Goal: Find contact information: Find contact information

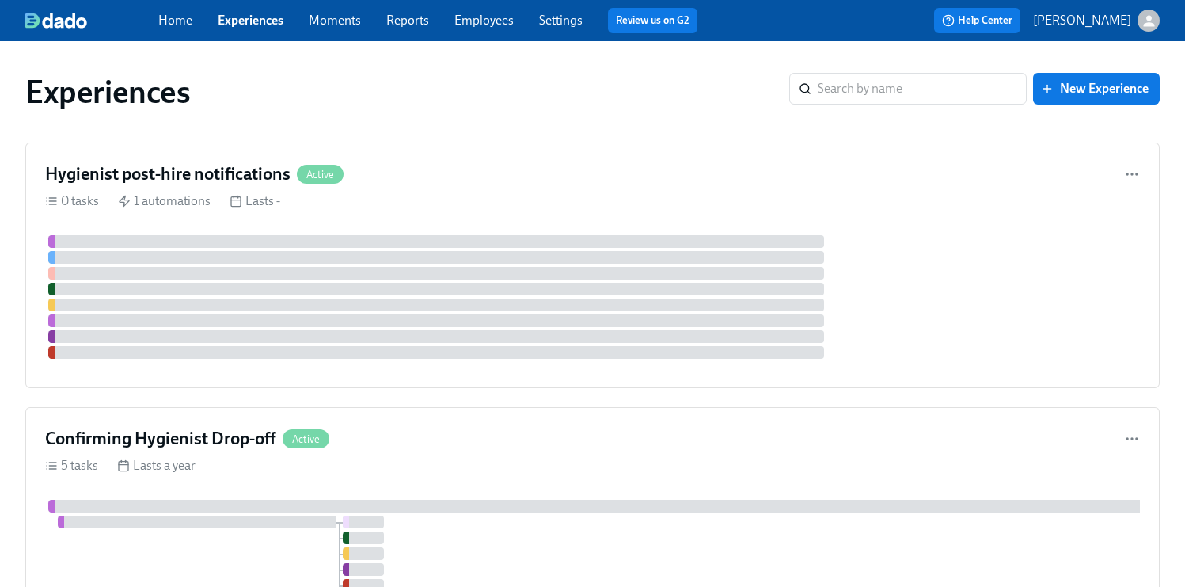
click at [469, 19] on link "Employees" at bounding box center [483, 20] width 59 height 15
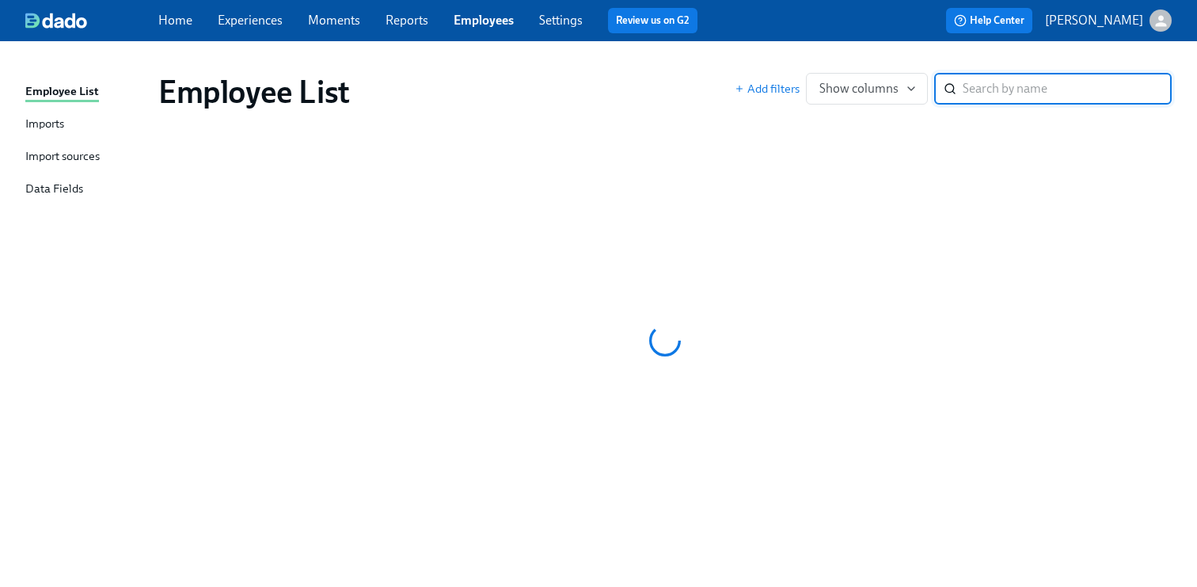
click at [1031, 88] on input "search" at bounding box center [1067, 89] width 209 height 32
type input "[PERSON_NAME]"
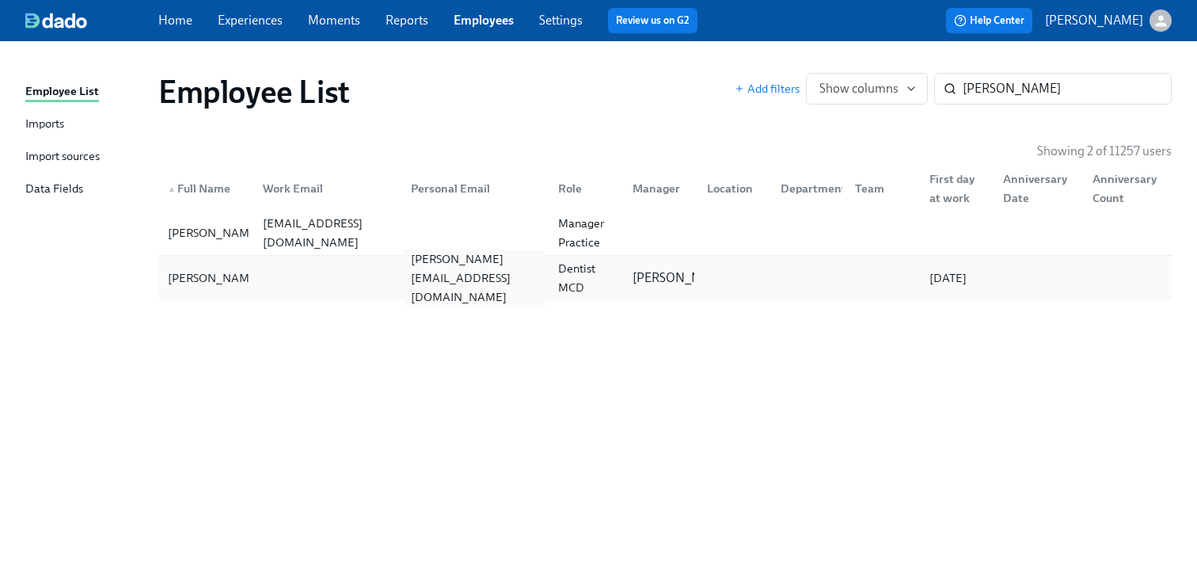
click at [496, 273] on div "[PERSON_NAME][EMAIL_ADDRESS][DOMAIN_NAME]" at bounding box center [476, 277] width 142 height 57
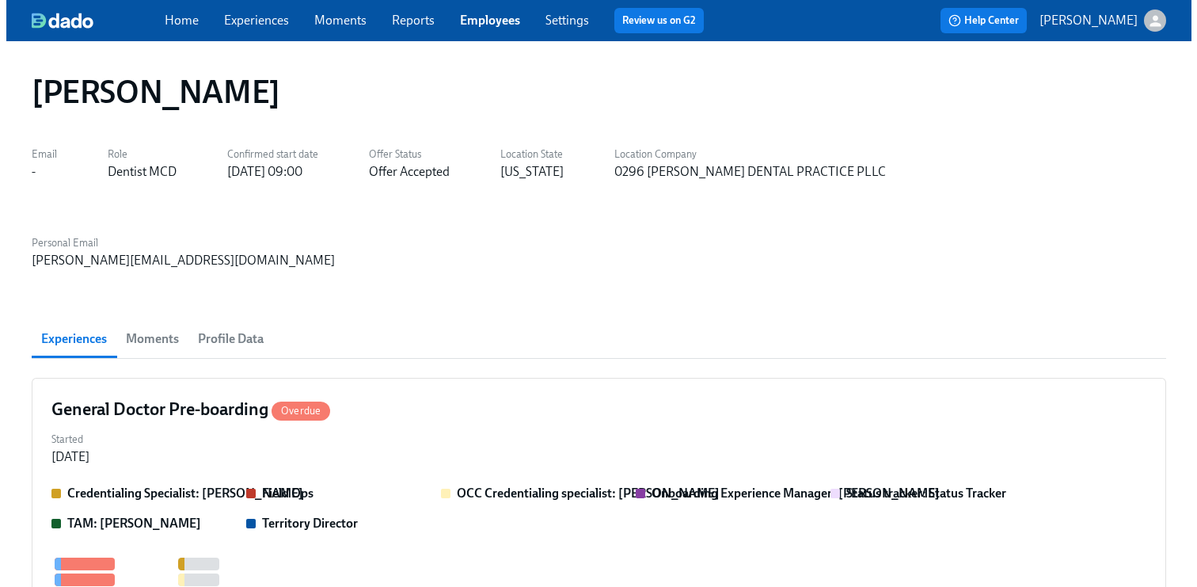
scroll to position [0, 1609]
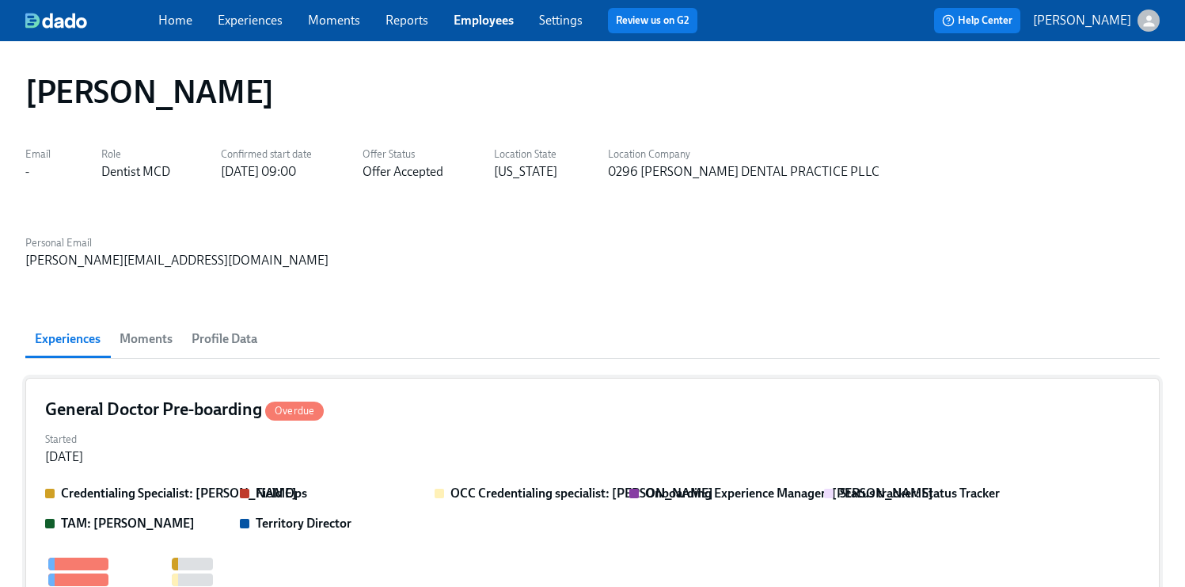
click at [533, 427] on div "Started [DATE]" at bounding box center [592, 446] width 1095 height 38
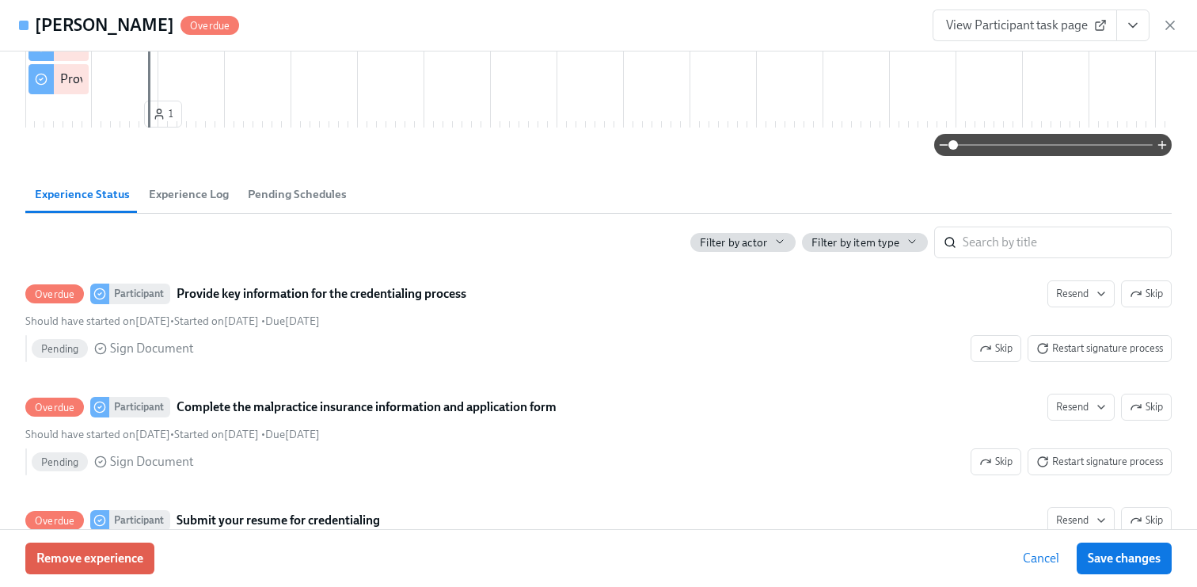
scroll to position [665, 0]
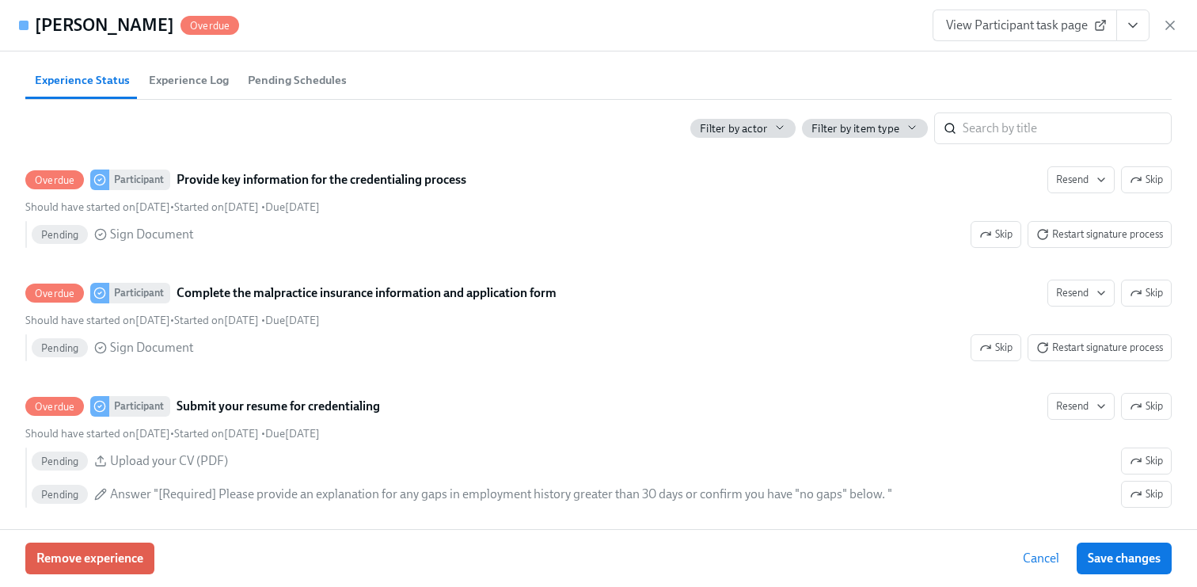
click at [317, 89] on span "Pending Schedules" at bounding box center [297, 80] width 99 height 18
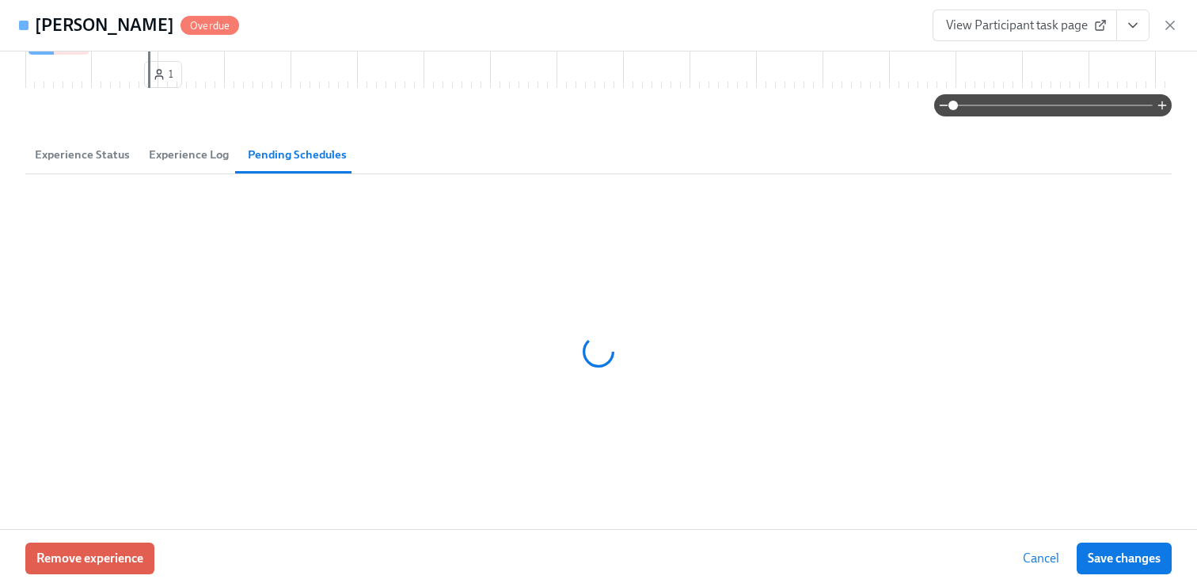
scroll to position [614, 0]
click at [169, 150] on span "Experience Log" at bounding box center [189, 155] width 80 height 18
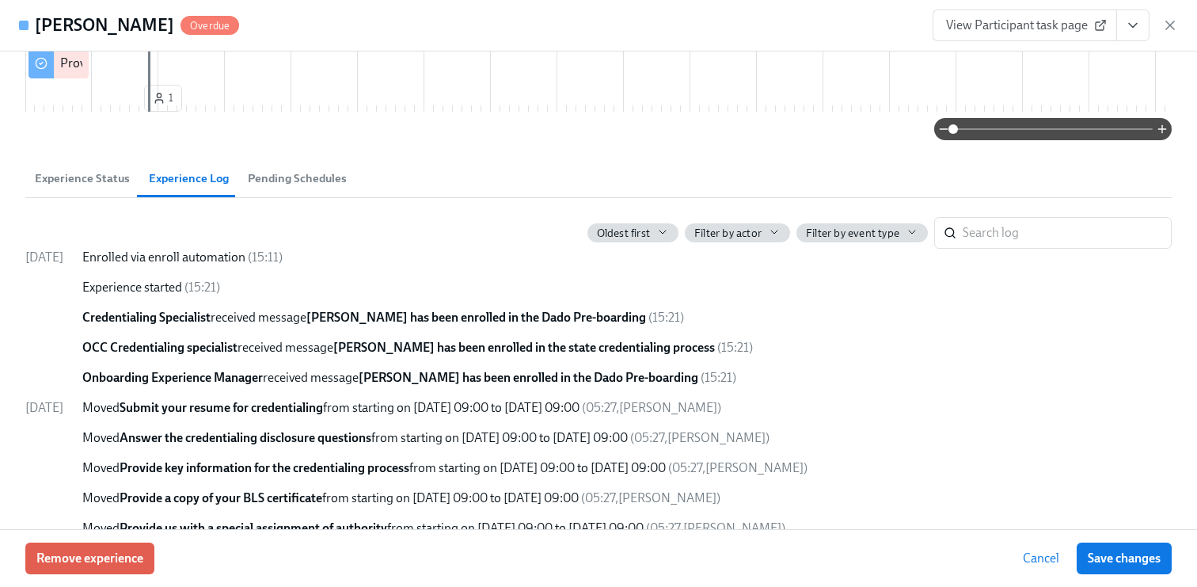
click at [80, 188] on span "Experience Status" at bounding box center [82, 178] width 95 height 18
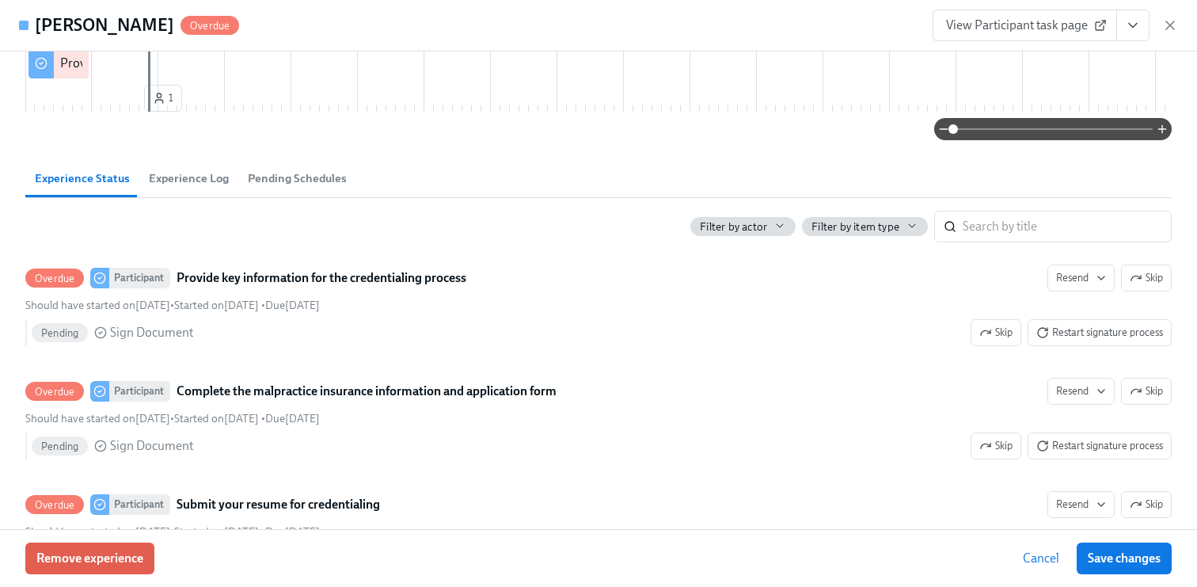
click at [281, 197] on button "Pending Schedules" at bounding box center [297, 178] width 118 height 38
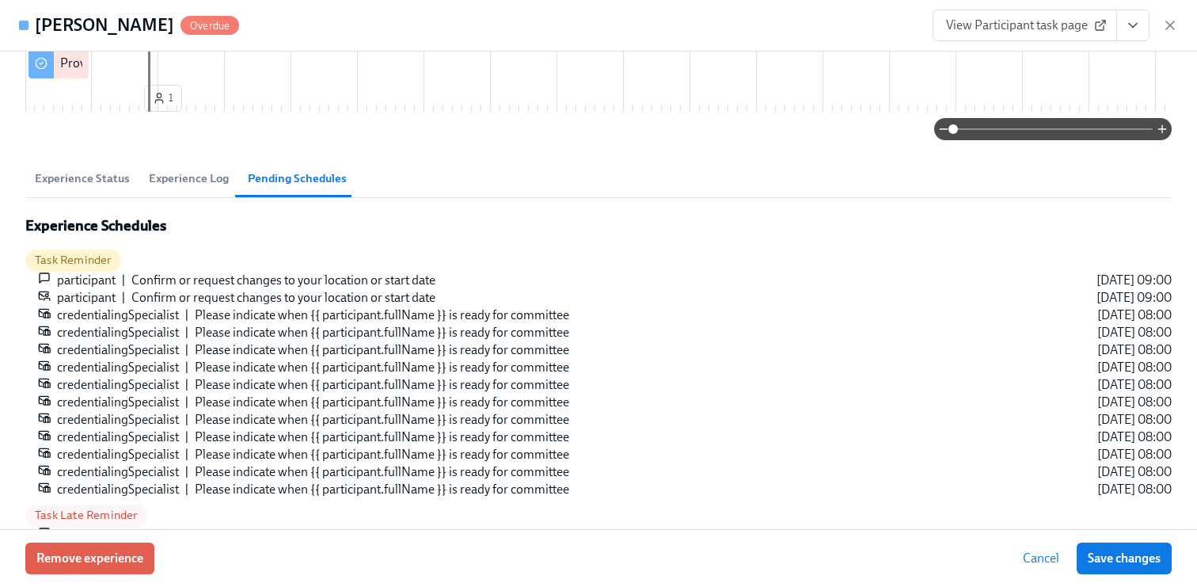
click at [182, 188] on span "Experience Log" at bounding box center [189, 178] width 80 height 18
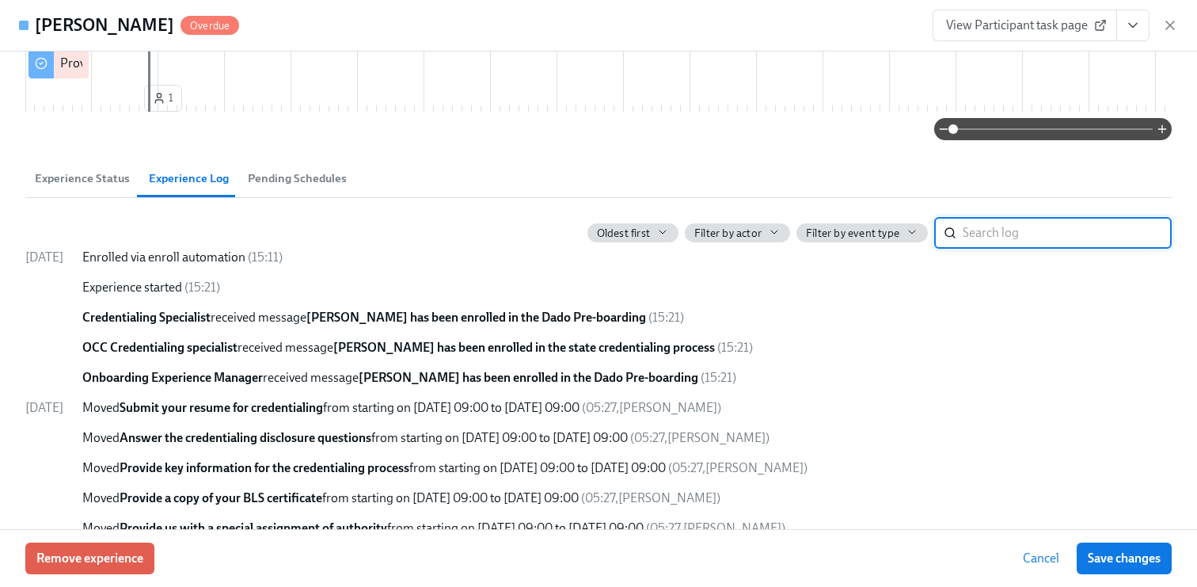
click at [94, 188] on span "Experience Status" at bounding box center [82, 178] width 95 height 18
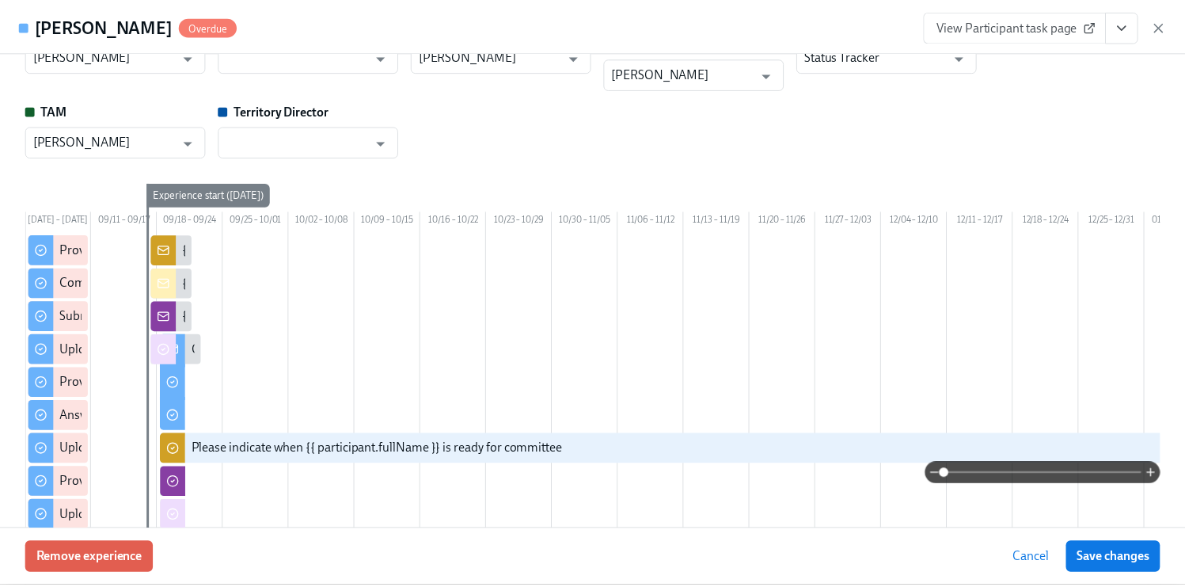
scroll to position [0, 0]
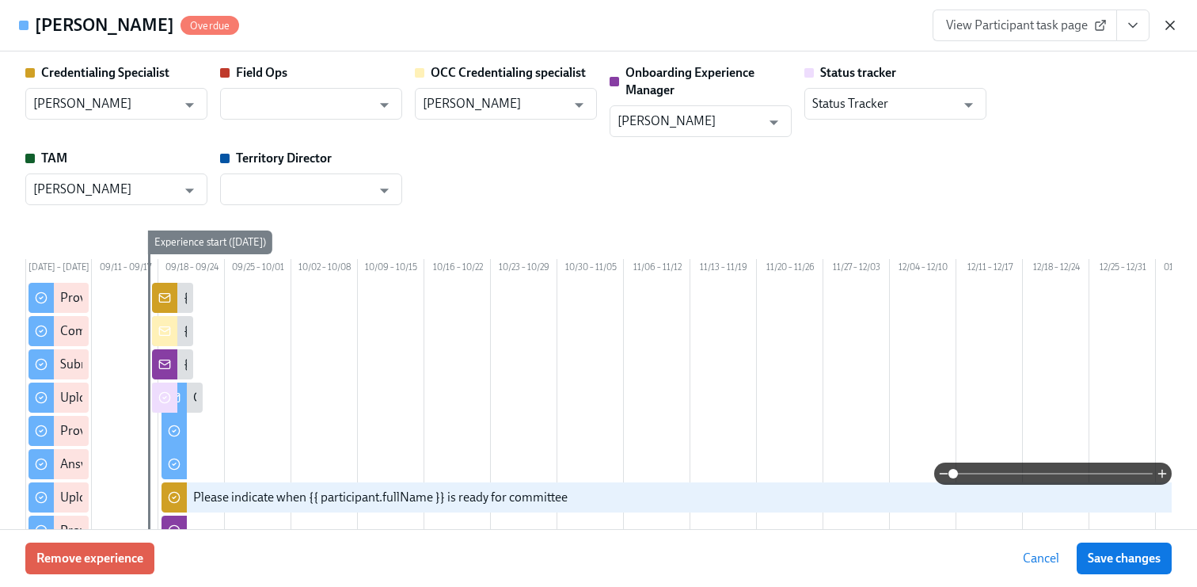
click at [1169, 24] on icon "button" at bounding box center [1170, 25] width 16 height 16
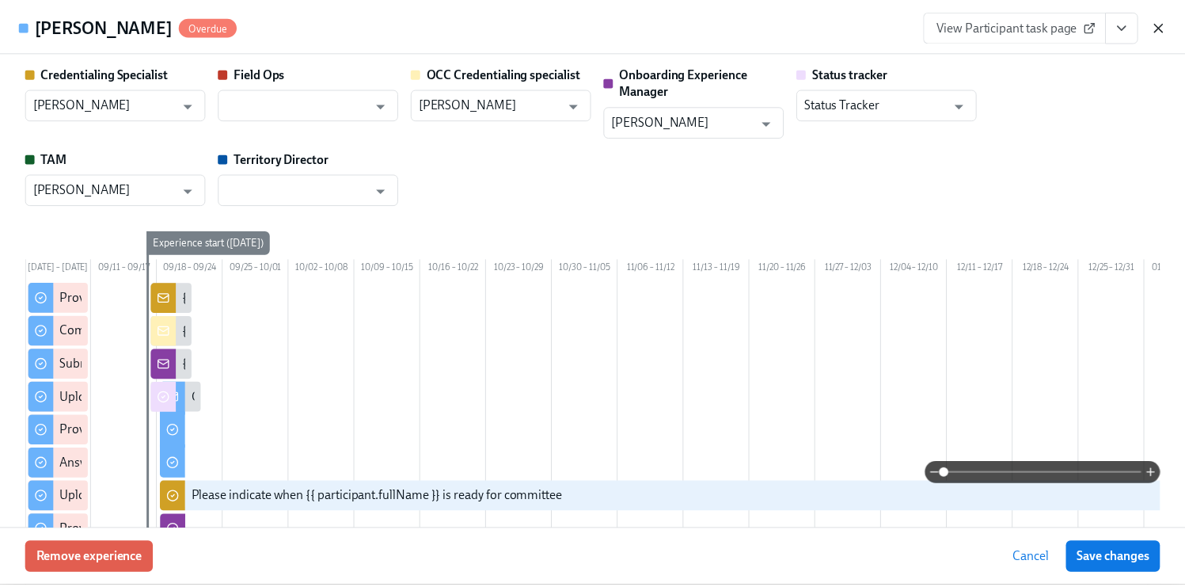
scroll to position [0, 1597]
